Goal: Book appointment/travel/reservation

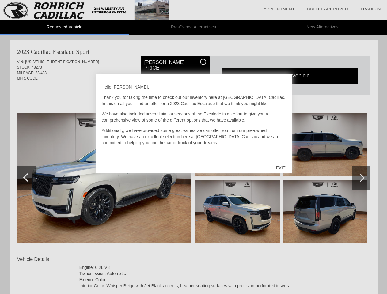
click at [279, 9] on link "Appointment" at bounding box center [278, 9] width 31 height 5
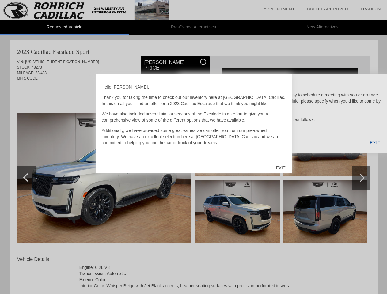
click at [280, 168] on div "EXIT" at bounding box center [281, 168] width 22 height 18
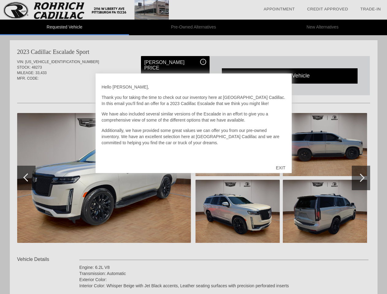
click at [279, 9] on link "Appointment" at bounding box center [278, 9] width 31 height 5
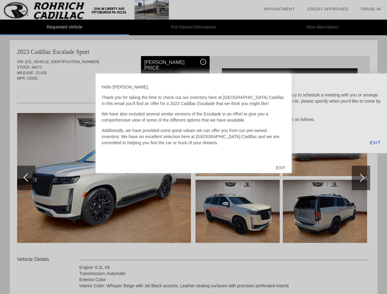
click at [280, 168] on div "EXIT" at bounding box center [281, 168] width 22 height 18
